Goal: Transaction & Acquisition: Purchase product/service

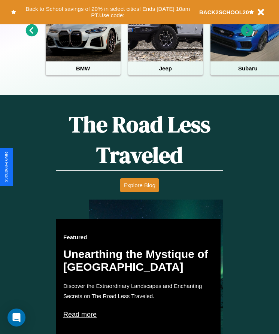
scroll to position [306, 0]
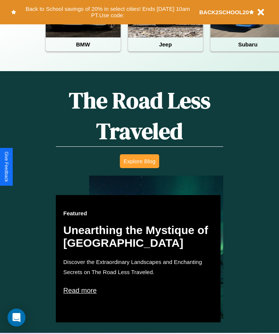
click at [139, 167] on button "Explore Blog" at bounding box center [139, 161] width 39 height 14
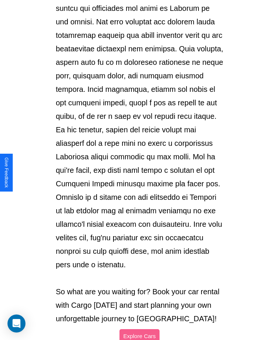
scroll to position [792, 0]
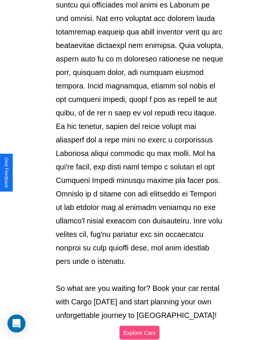
click at [139, 326] on button "Explore Cars" at bounding box center [140, 333] width 40 height 14
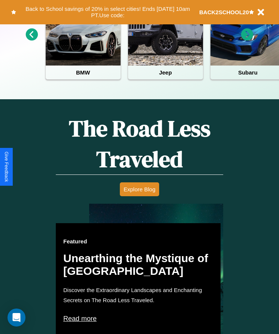
scroll to position [125, 0]
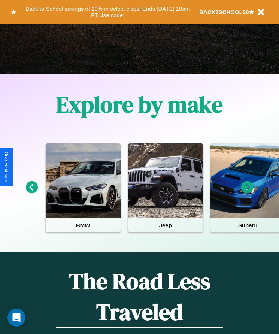
click at [31, 193] on icon at bounding box center [32, 187] width 12 height 12
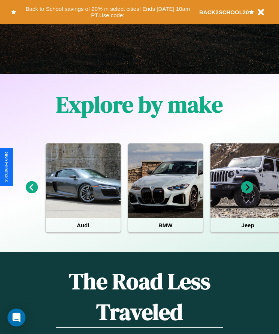
click at [247, 193] on icon at bounding box center [247, 187] width 12 height 12
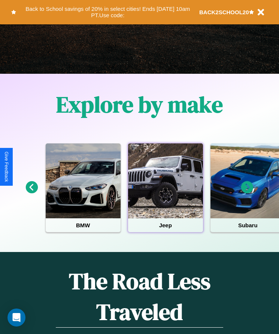
click at [165, 193] on div at bounding box center [165, 181] width 75 height 75
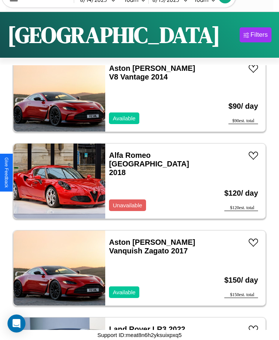
scroll to position [2180, 0]
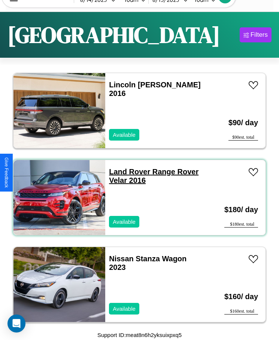
click at [127, 172] on link "Land Rover Range Rover Velar 2016" at bounding box center [154, 176] width 90 height 17
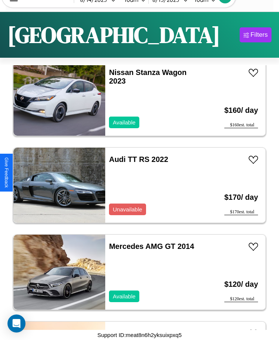
scroll to position [4702, 0]
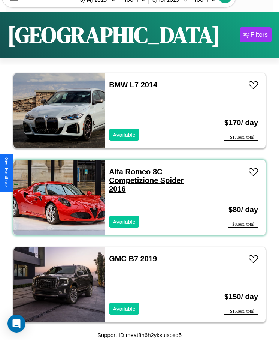
click at [127, 172] on link "Alfa Romeo 8C Competizione Spider 2016" at bounding box center [146, 180] width 75 height 25
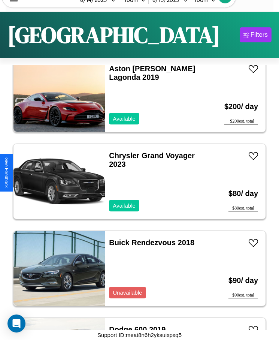
scroll to position [2006, 0]
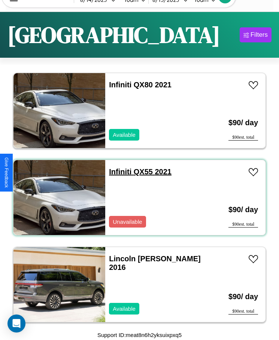
click at [118, 172] on link "Infiniti QX55 2021" at bounding box center [140, 172] width 63 height 8
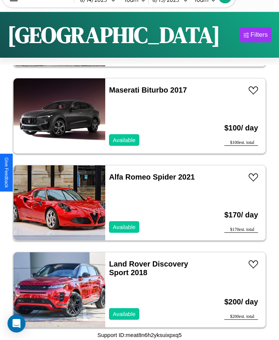
scroll to position [6, 0]
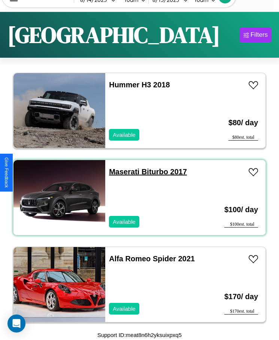
click at [122, 172] on link "Maserati Biturbo 2017" at bounding box center [148, 172] width 78 height 8
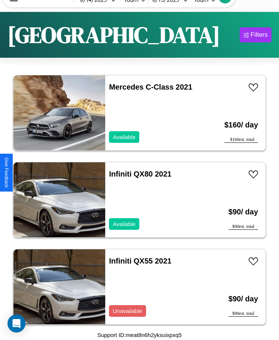
scroll to position [1919, 0]
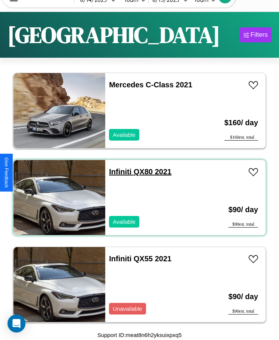
click at [118, 172] on link "Infiniti QX80 2021" at bounding box center [140, 172] width 63 height 8
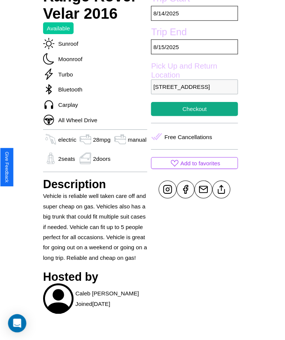
scroll to position [236, 0]
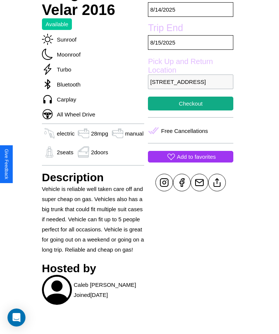
click at [191, 162] on p "Add to favorites" at bounding box center [196, 157] width 39 height 10
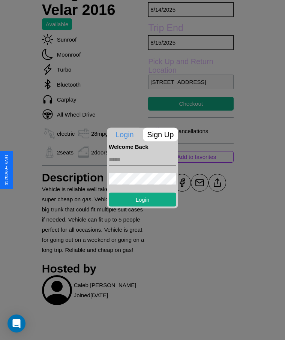
click at [142, 159] on input "text" at bounding box center [142, 159] width 67 height 12
type input "**********"
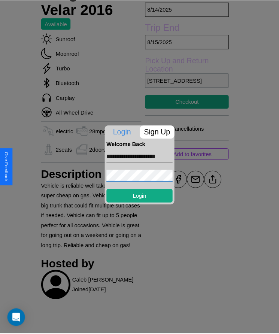
scroll to position [0, 0]
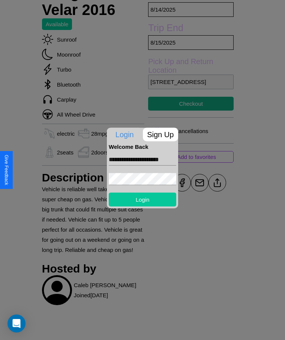
click at [142, 199] on button "Login" at bounding box center [142, 199] width 67 height 14
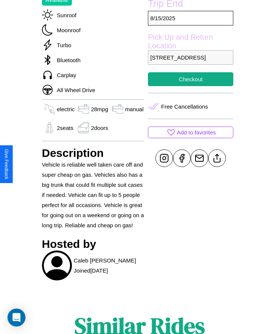
scroll to position [262, 0]
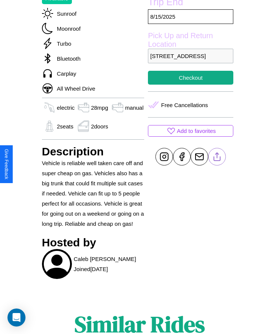
click at [217, 158] on line at bounding box center [217, 155] width 0 height 5
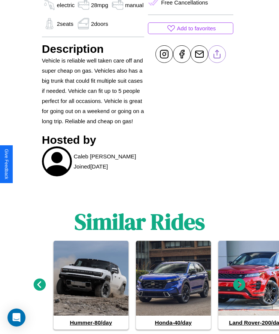
scroll to position [385, 0]
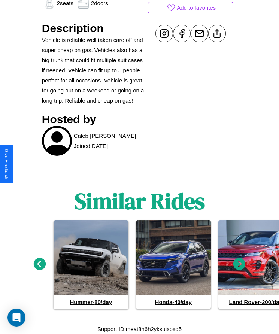
click at [240, 265] on icon at bounding box center [240, 264] width 12 height 12
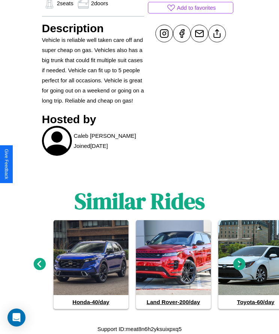
click at [240, 265] on icon at bounding box center [240, 264] width 12 height 12
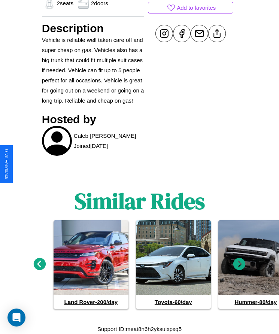
click at [240, 265] on icon at bounding box center [240, 264] width 12 height 12
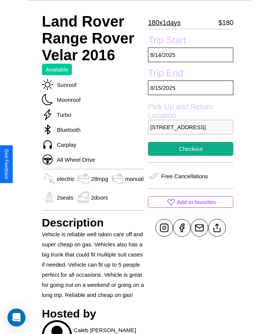
scroll to position [183, 0]
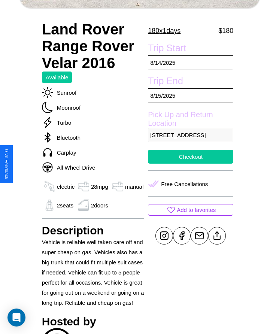
click at [191, 164] on button "Checkout" at bounding box center [190, 157] width 85 height 14
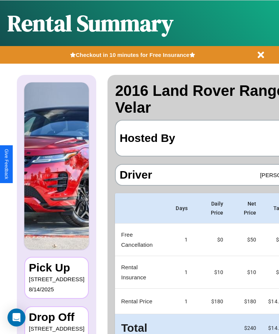
scroll to position [0, 44]
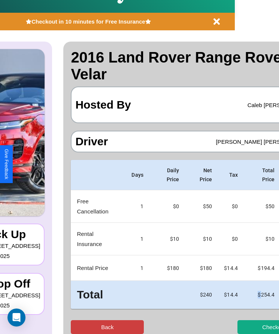
click at [78, 327] on button "Back" at bounding box center [107, 328] width 73 height 14
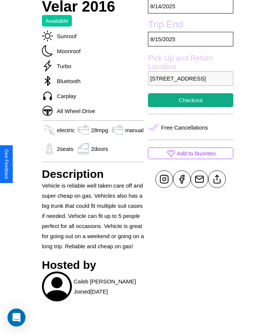
scroll to position [262, 0]
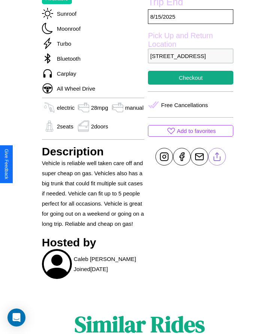
click at [217, 158] on line at bounding box center [217, 155] width 0 height 5
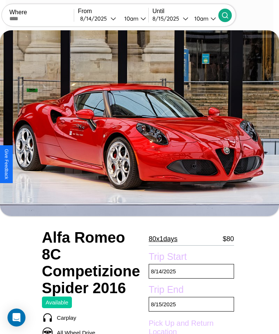
scroll to position [378, 0]
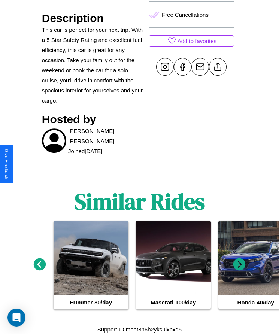
click at [240, 265] on icon at bounding box center [240, 265] width 12 height 12
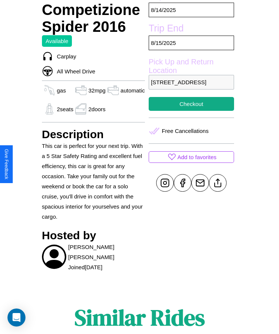
scroll to position [208, 0]
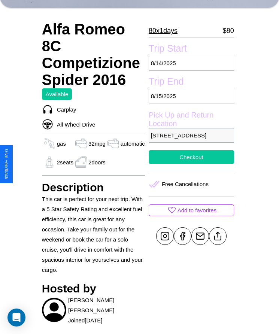
click at [191, 164] on button "Checkout" at bounding box center [191, 157] width 85 height 14
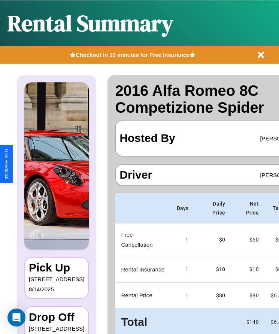
scroll to position [0, 44]
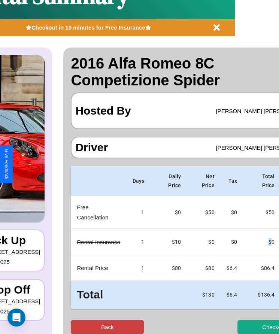
click at [78, 327] on button "Back" at bounding box center [107, 328] width 73 height 14
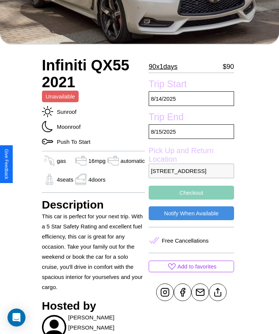
scroll to position [253, 0]
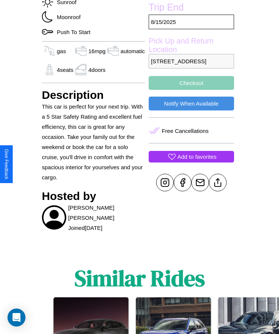
click at [191, 162] on p "Add to favorites" at bounding box center [197, 157] width 39 height 10
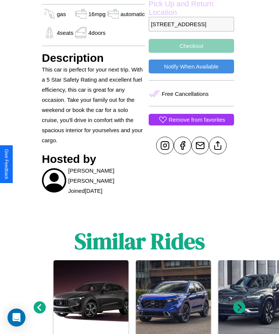
scroll to position [330, 0]
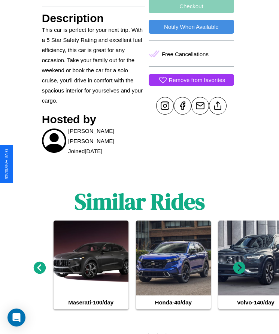
click at [240, 265] on icon at bounding box center [240, 268] width 12 height 12
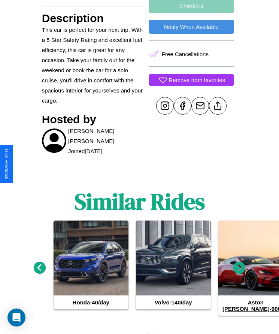
click at [240, 265] on icon at bounding box center [240, 268] width 12 height 12
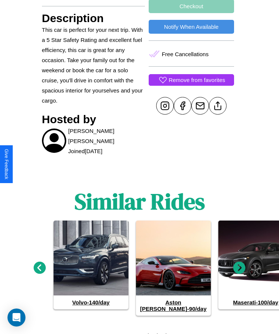
click at [240, 265] on icon at bounding box center [240, 268] width 12 height 12
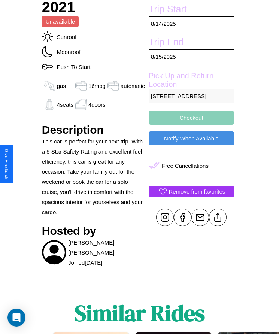
scroll to position [180, 0]
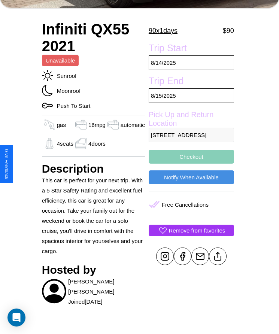
click at [191, 164] on button "Checkout" at bounding box center [191, 157] width 85 height 14
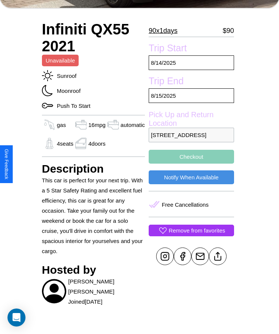
click at [191, 164] on button "Checkout" at bounding box center [191, 157] width 85 height 14
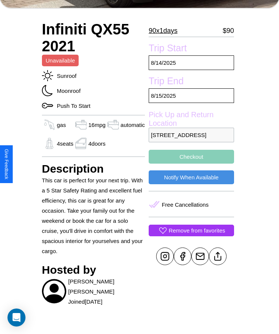
click at [191, 164] on button "Checkout" at bounding box center [191, 157] width 85 height 14
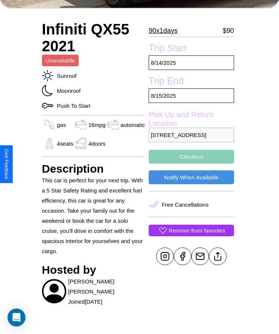
click at [191, 164] on button "Checkout" at bounding box center [191, 157] width 85 height 14
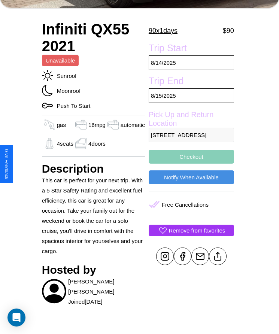
click at [191, 164] on button "Checkout" at bounding box center [191, 157] width 85 height 14
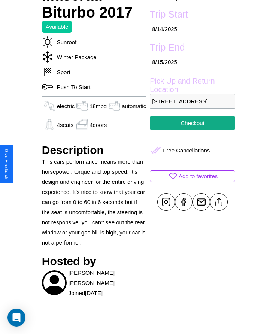
scroll to position [254, 0]
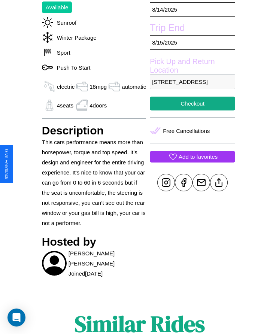
click at [191, 162] on p "Add to favorites" at bounding box center [198, 157] width 39 height 10
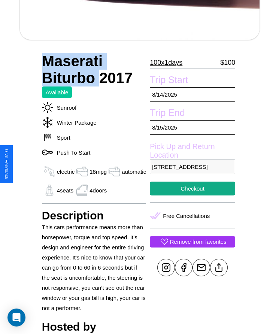
scroll to position [174, 0]
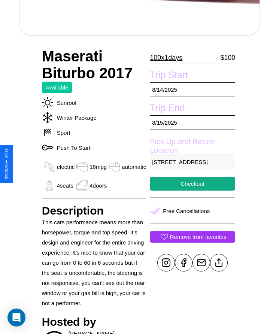
click at [191, 167] on p "[STREET_ADDRESS]" at bounding box center [192, 162] width 85 height 15
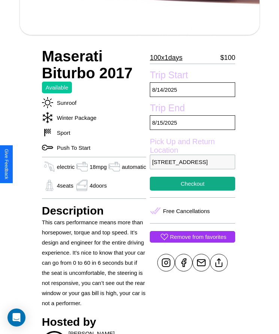
click at [191, 167] on p "[STREET_ADDRESS]" at bounding box center [192, 162] width 85 height 15
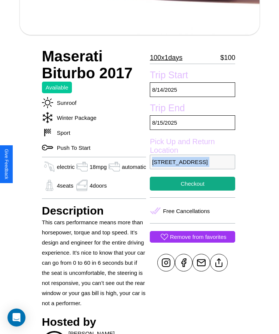
click at [191, 167] on p "[STREET_ADDRESS]" at bounding box center [192, 162] width 85 height 15
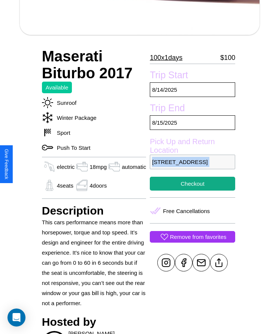
click at [191, 167] on p "[STREET_ADDRESS]" at bounding box center [192, 162] width 85 height 15
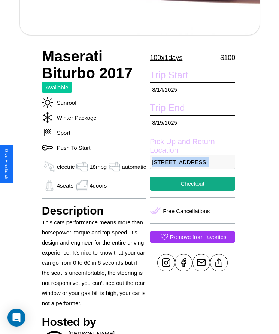
click at [191, 167] on p "[STREET_ADDRESS]" at bounding box center [192, 162] width 85 height 15
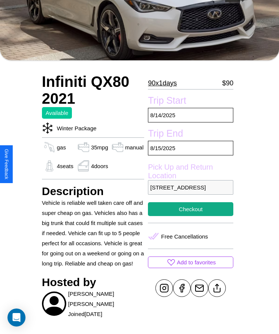
scroll to position [259, 0]
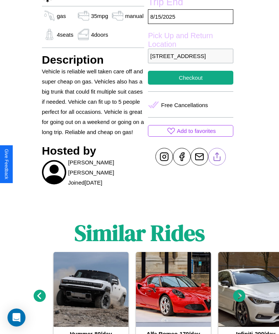
click at [217, 159] on line at bounding box center [217, 155] width 0 height 5
